Goal: Obtain resource: Download file/media

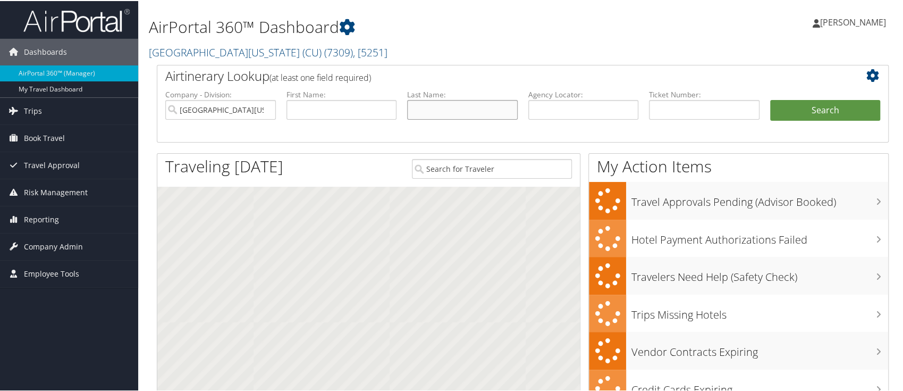
click at [424, 111] on input "text" at bounding box center [462, 109] width 111 height 20
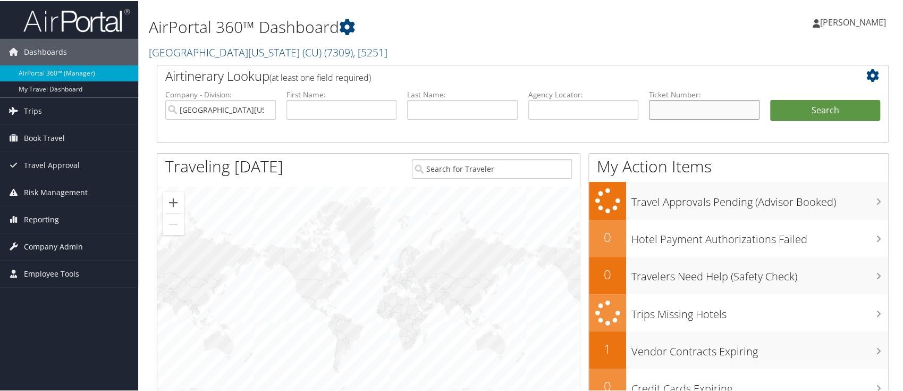
click at [671, 116] on input "text" at bounding box center [704, 109] width 111 height 20
paste input "0167307340617"
type input "0167307340617"
click at [822, 108] on button "Search" at bounding box center [825, 109] width 111 height 21
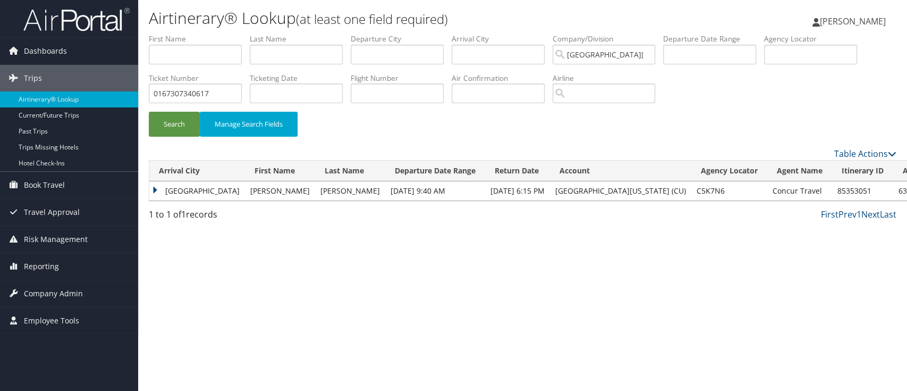
click at [154, 191] on td "[GEOGRAPHIC_DATA]" at bounding box center [197, 190] width 96 height 19
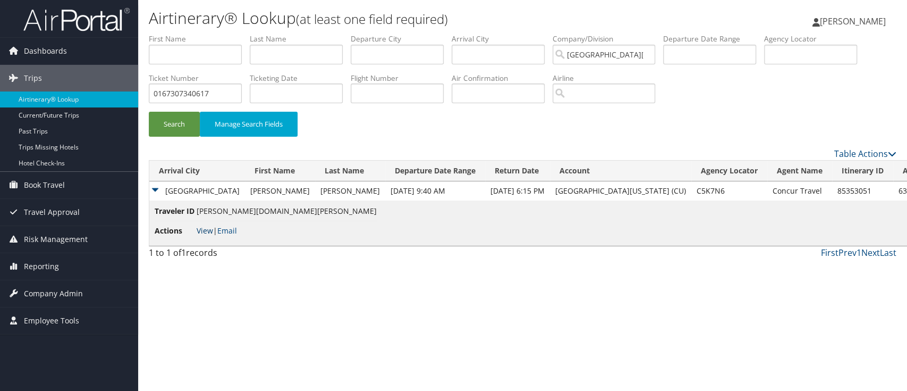
click at [212, 232] on link "View" at bounding box center [205, 230] width 16 height 10
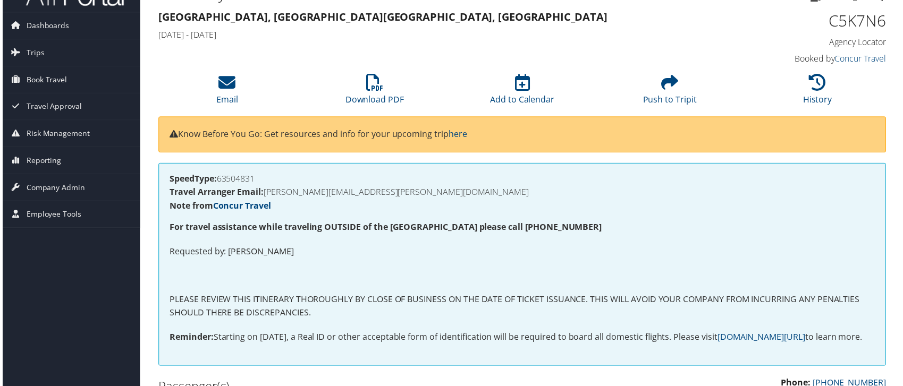
scroll to position [10, 0]
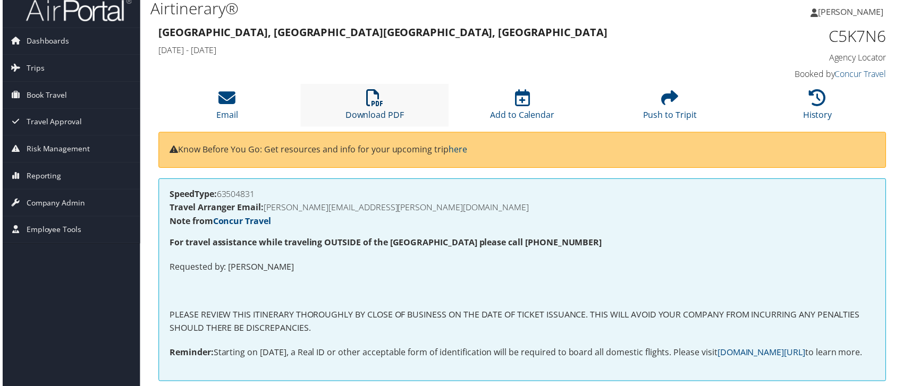
click at [368, 112] on link "Download PDF" at bounding box center [374, 109] width 59 height 26
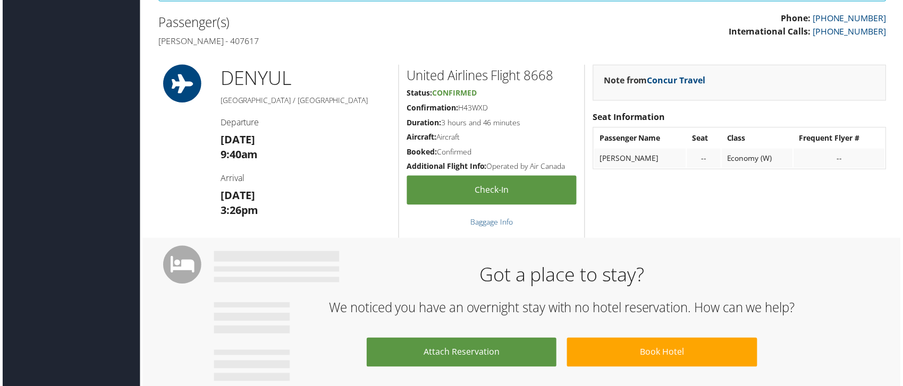
scroll to position [390, 0]
